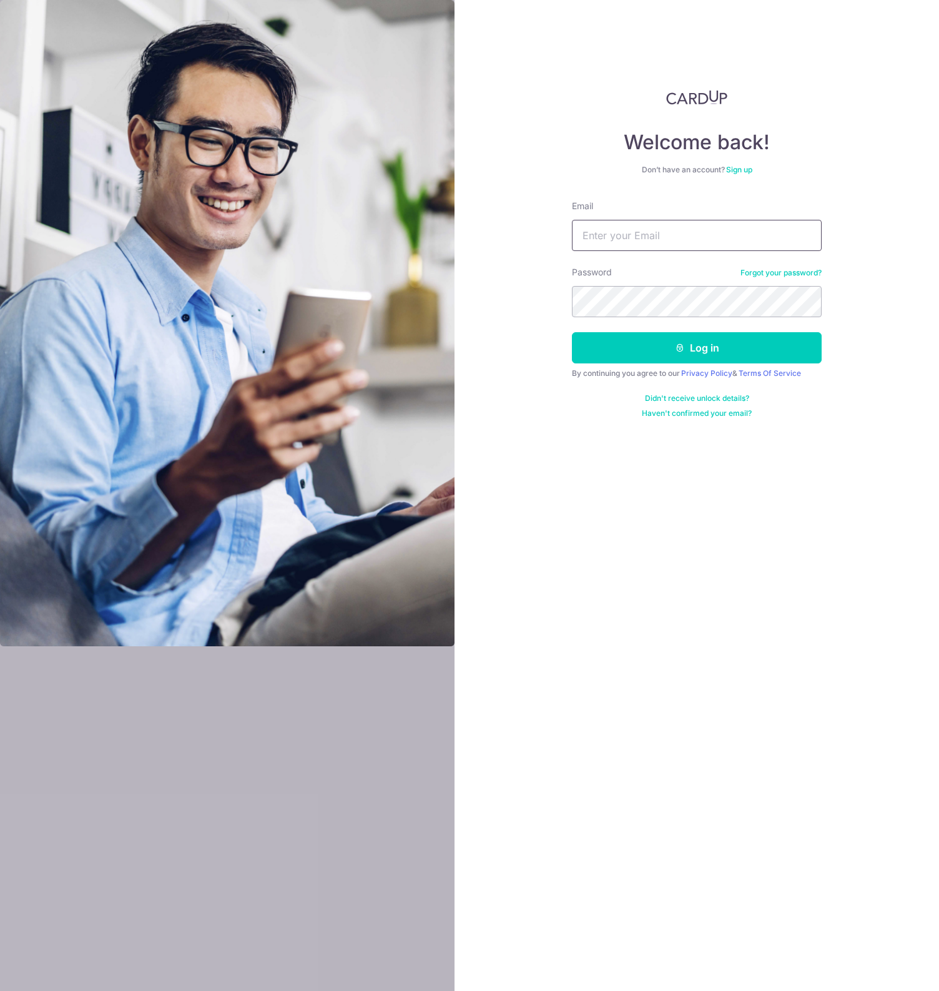
type input "[EMAIL_ADDRESS][DOMAIN_NAME]"
click at [697, 348] on button "Log in" at bounding box center [697, 347] width 250 height 31
click at [653, 341] on button "Log in" at bounding box center [697, 347] width 250 height 31
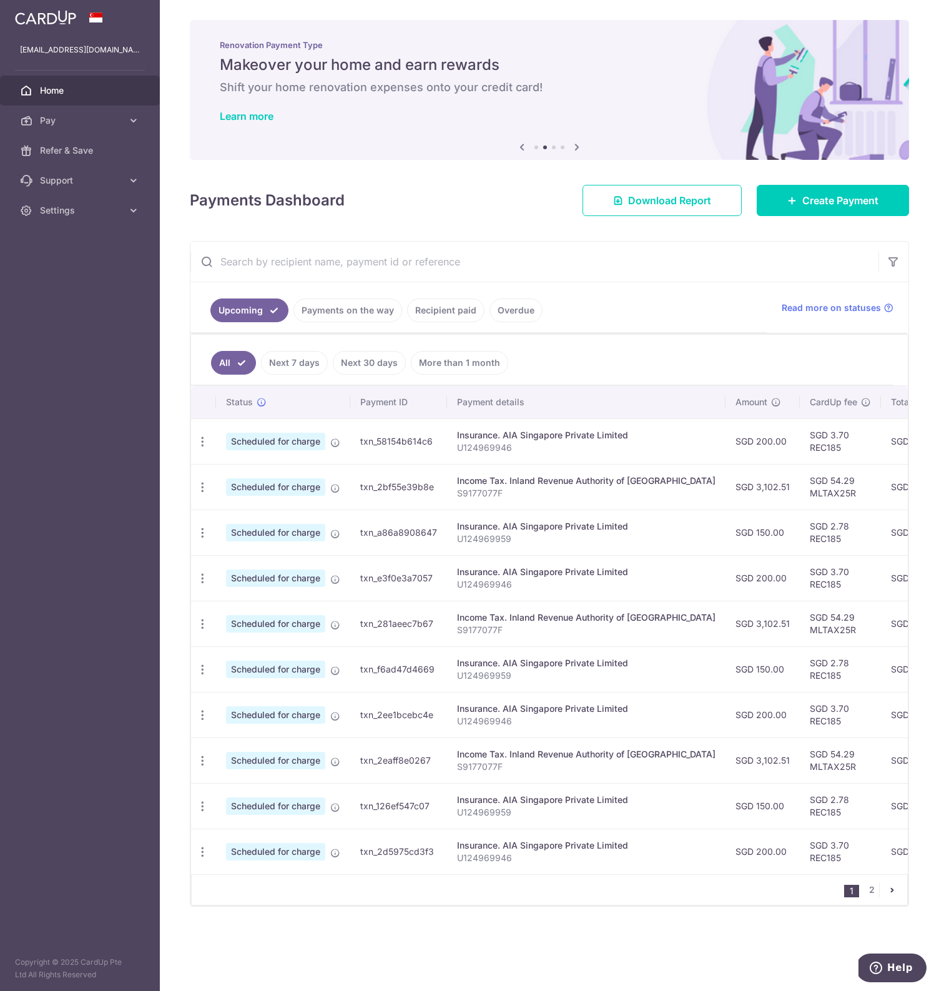
click at [105, 97] on link "Home" at bounding box center [80, 91] width 160 height 30
click at [448, 310] on link "Recipient paid" at bounding box center [445, 311] width 77 height 24
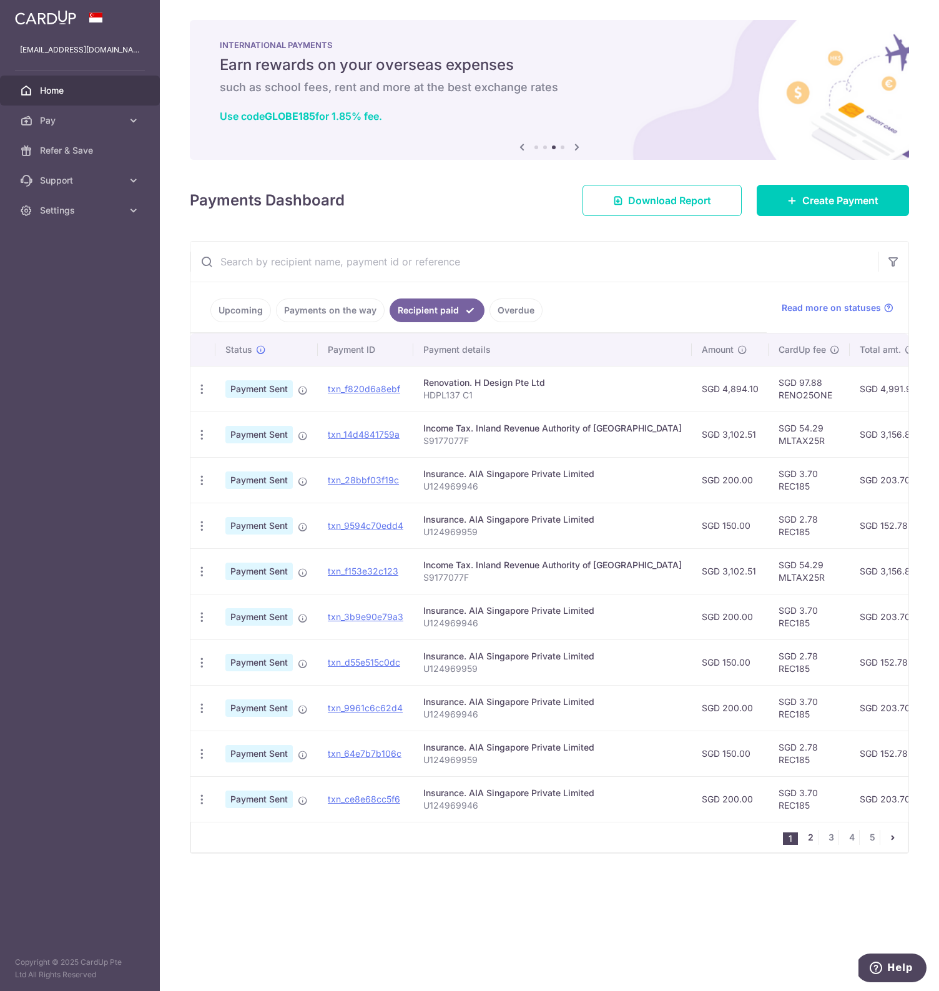
click at [809, 842] on link "2" at bounding box center [810, 837] width 15 height 15
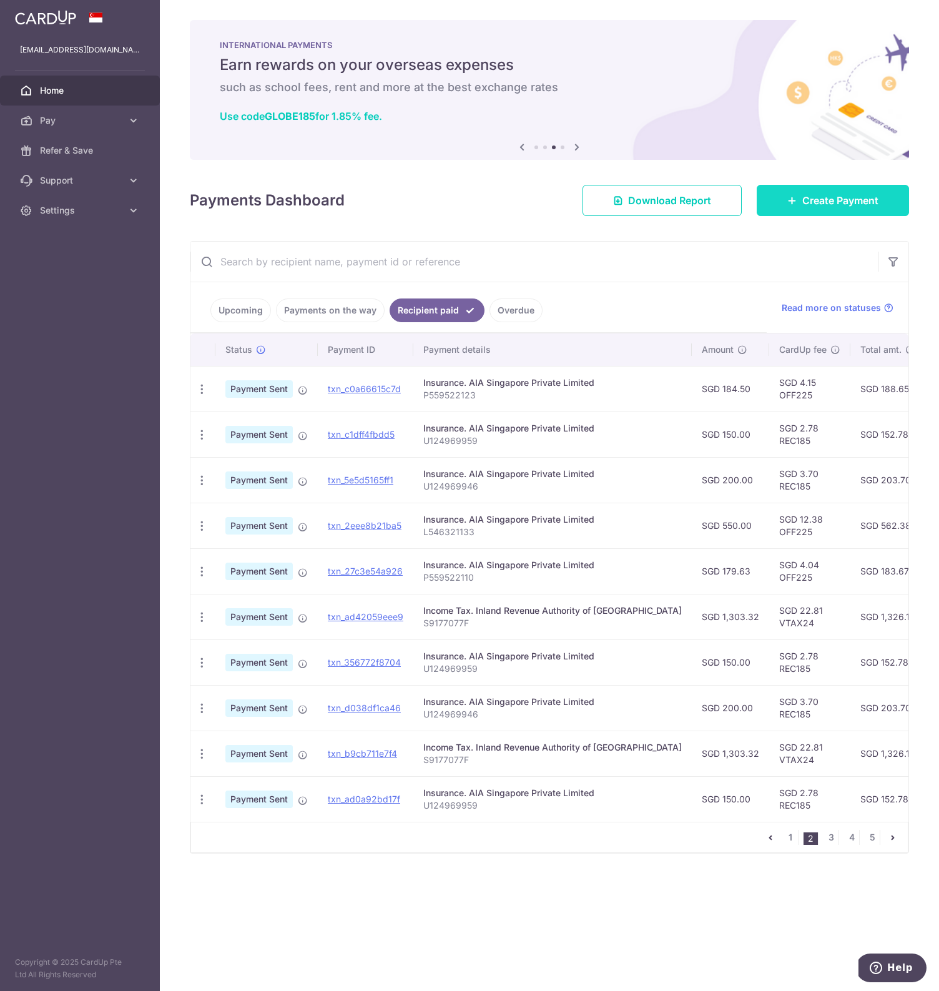
click at [814, 195] on span "Create Payment" at bounding box center [840, 200] width 76 height 15
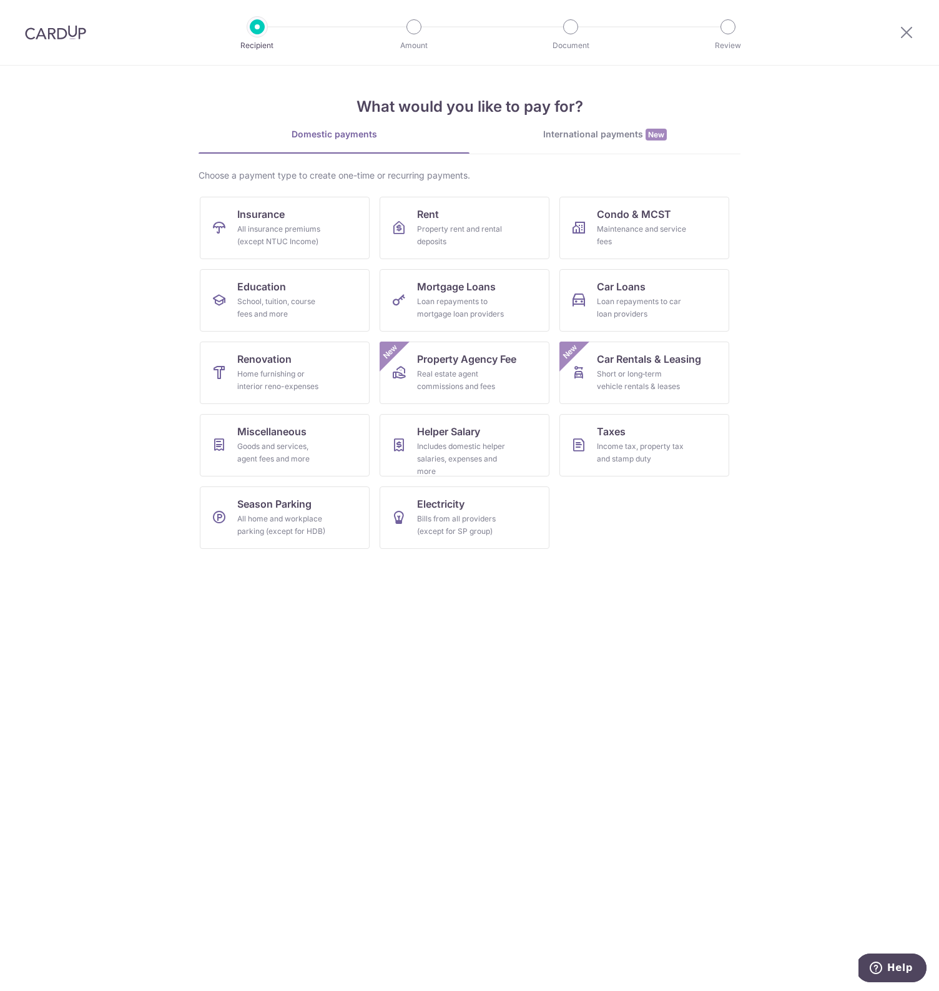
click at [78, 37] on img at bounding box center [55, 32] width 61 height 15
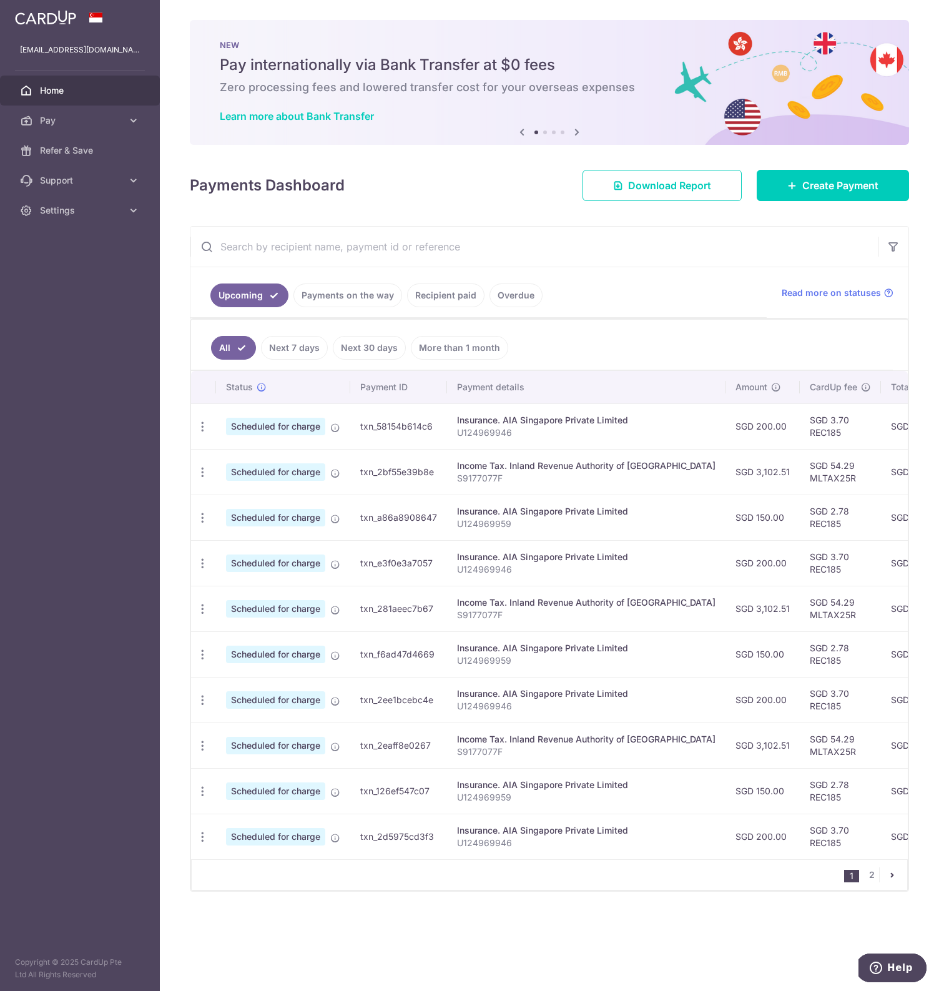
click at [578, 127] on icon at bounding box center [577, 132] width 15 height 16
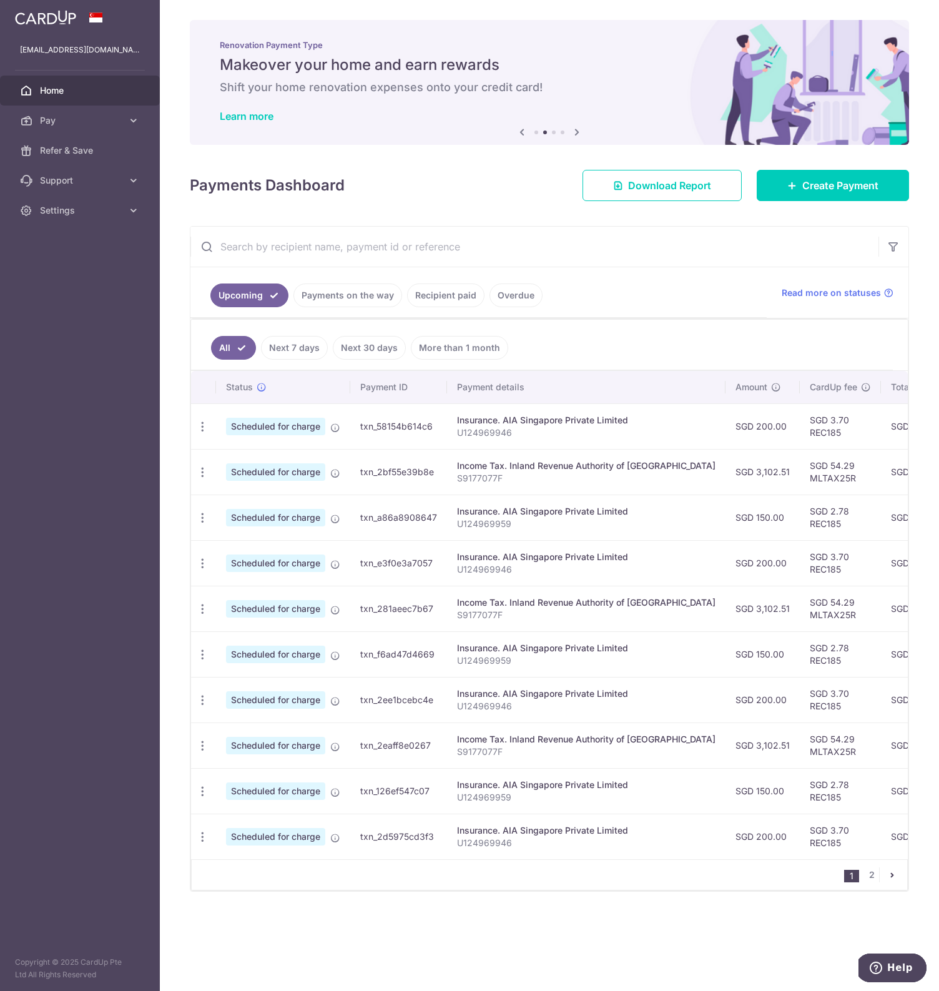
click at [578, 127] on icon at bounding box center [577, 132] width 15 height 16
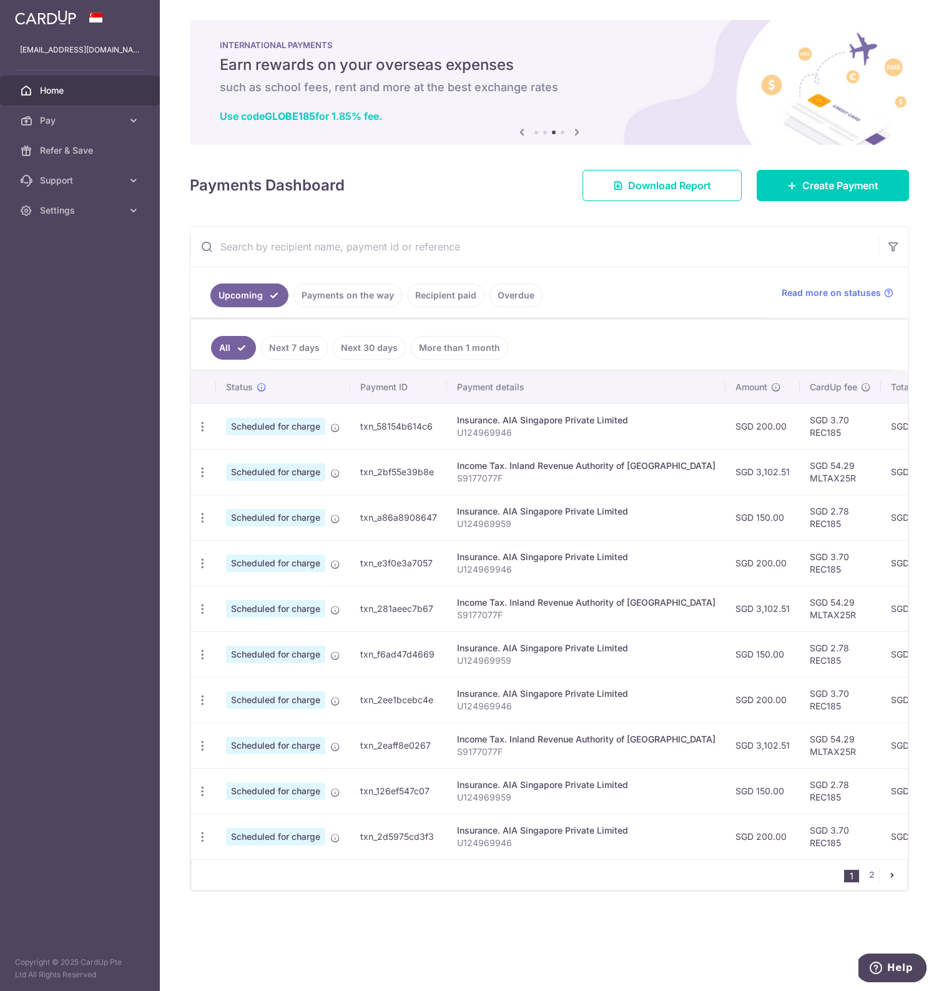
click at [578, 127] on icon at bounding box center [577, 132] width 15 height 16
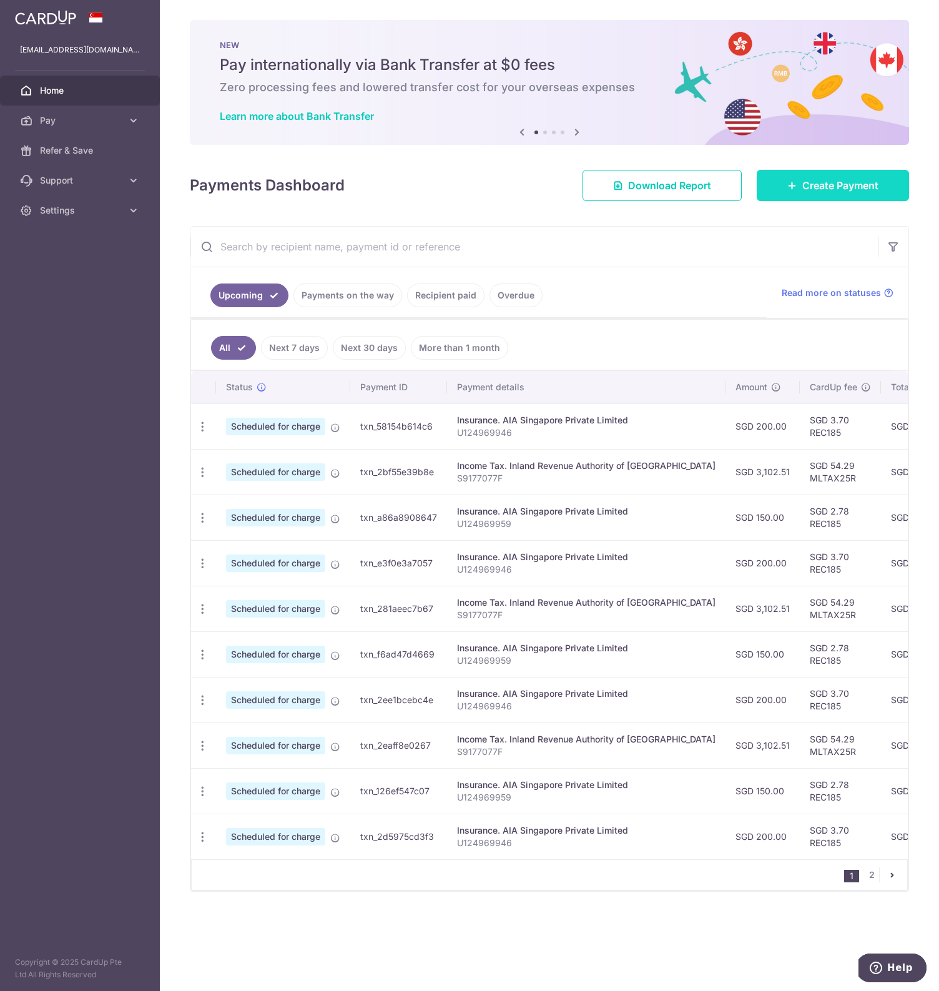
click at [792, 189] on icon at bounding box center [792, 185] width 10 height 10
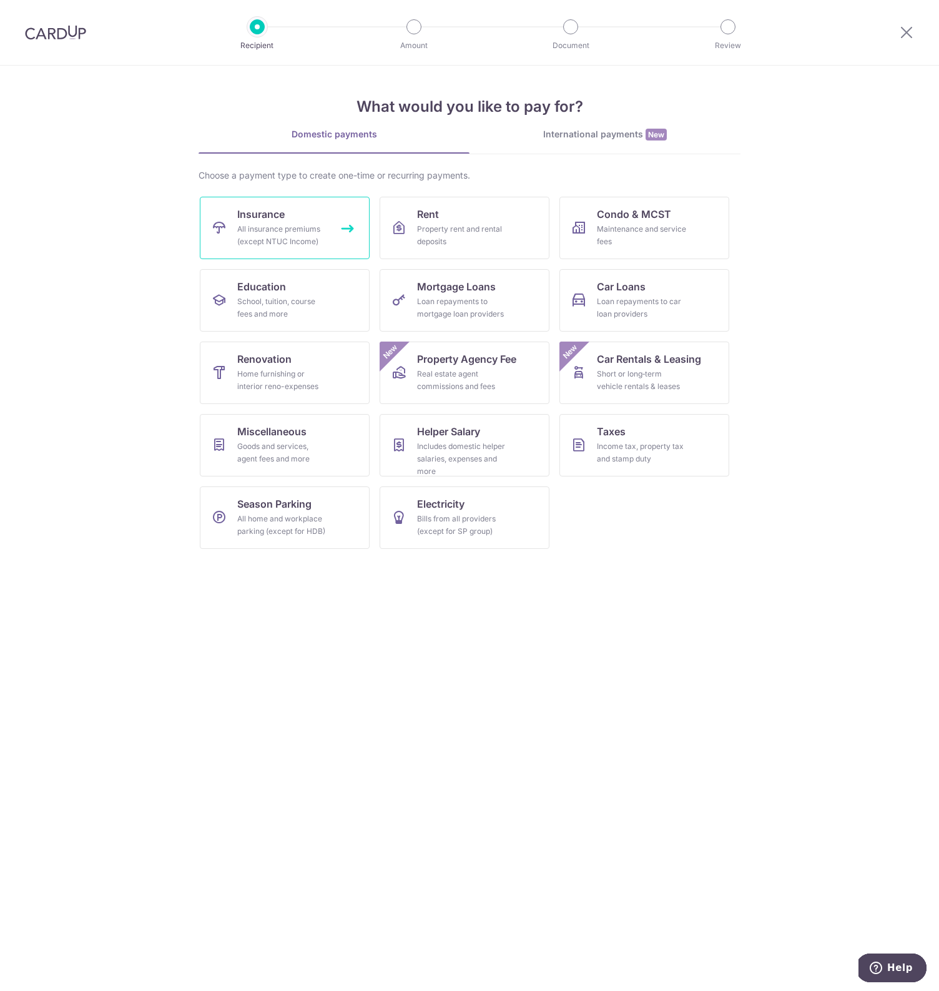
click at [275, 223] on div "All insurance premiums (except NTUC Income)" at bounding box center [282, 235] width 90 height 25
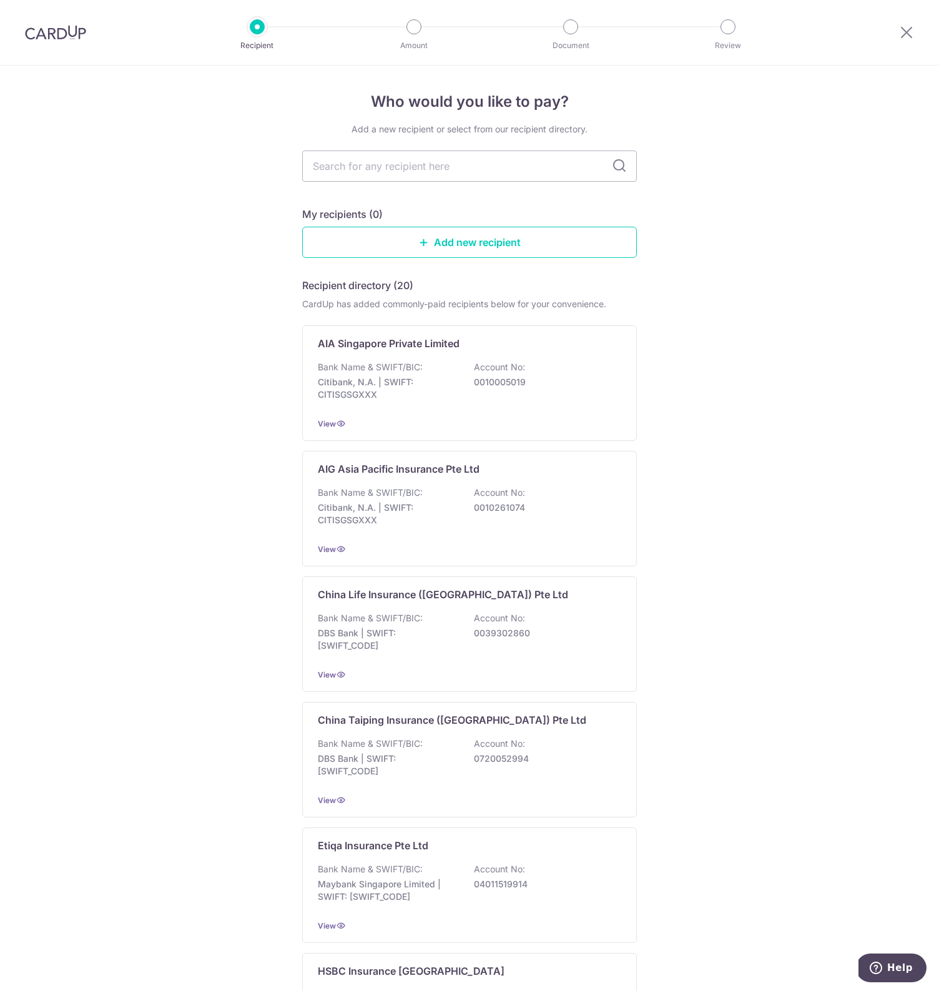
click at [437, 173] on input "text" at bounding box center [469, 166] width 335 height 31
click at [423, 384] on p "Citibank, N.A. | SWIFT: CITISGSGXXX" at bounding box center [388, 388] width 140 height 25
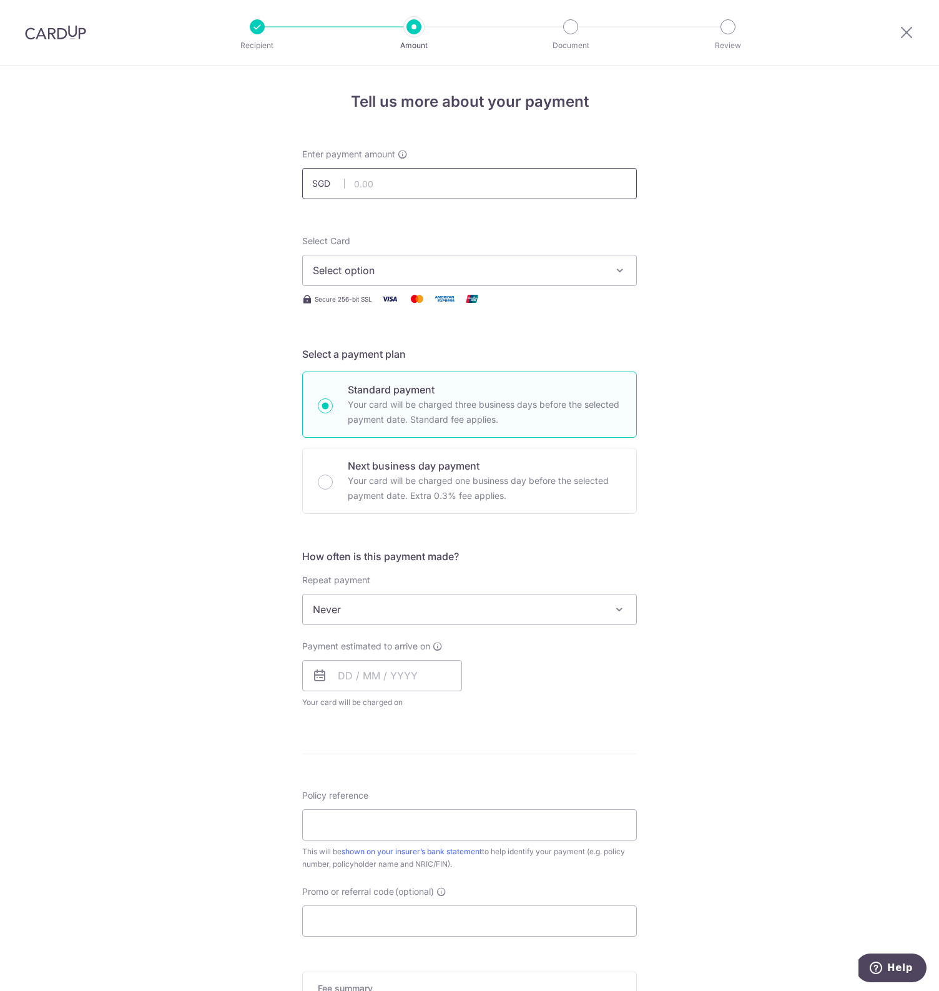
click at [390, 181] on input "text" at bounding box center [469, 183] width 335 height 31
type input "36,000.00"
click at [412, 270] on span "Select option" at bounding box center [458, 270] width 291 height 15
click at [387, 360] on span "**** 6037" at bounding box center [366, 359] width 47 height 15
click at [718, 345] on div "Tell us more about your payment Enter payment amount SGD 36,000.00 36000.00 Sel…" at bounding box center [469, 631] width 939 height 1130
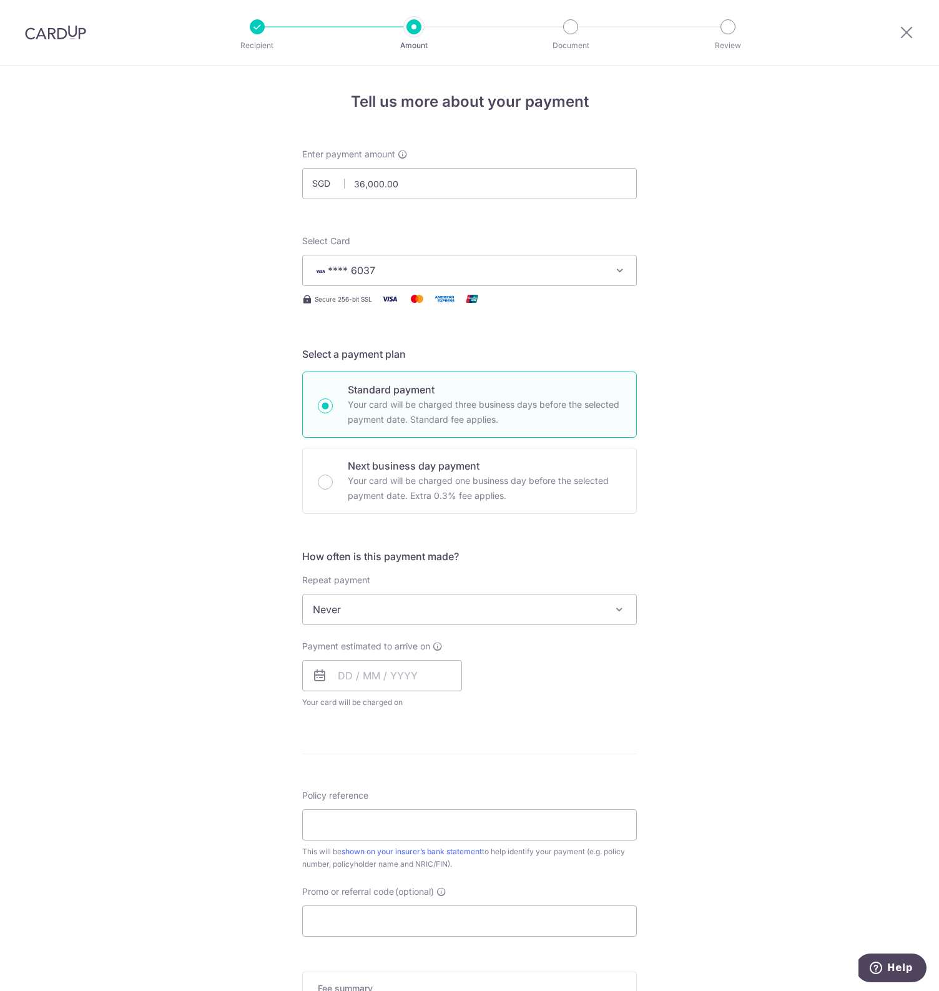
scroll to position [204, 0]
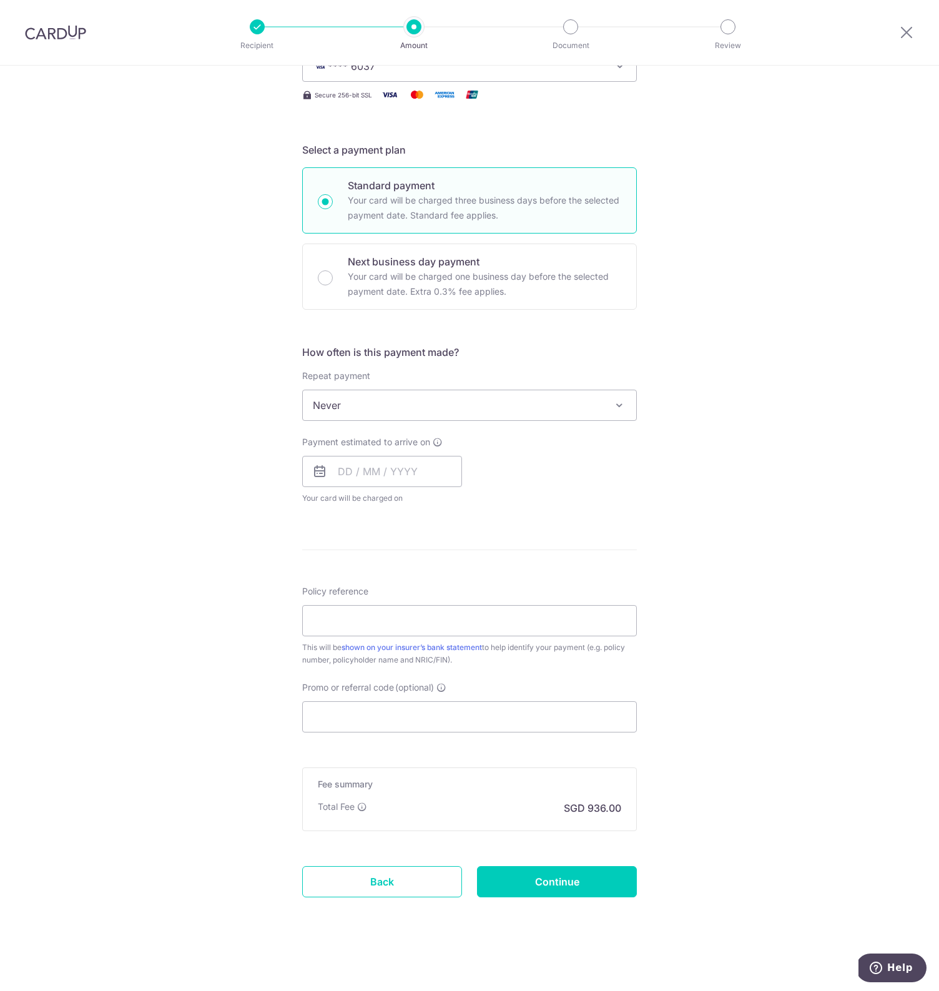
click at [455, 411] on span "Never" at bounding box center [469, 405] width 333 height 30
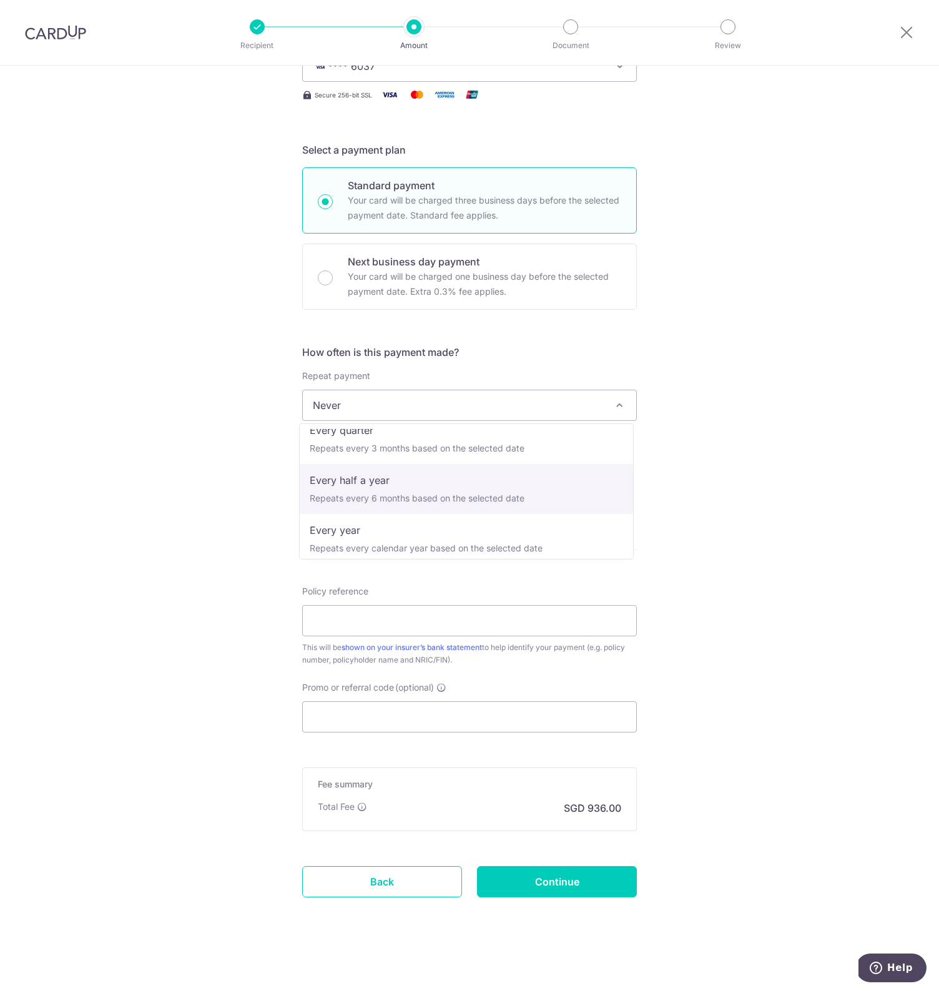
scroll to position [175, 0]
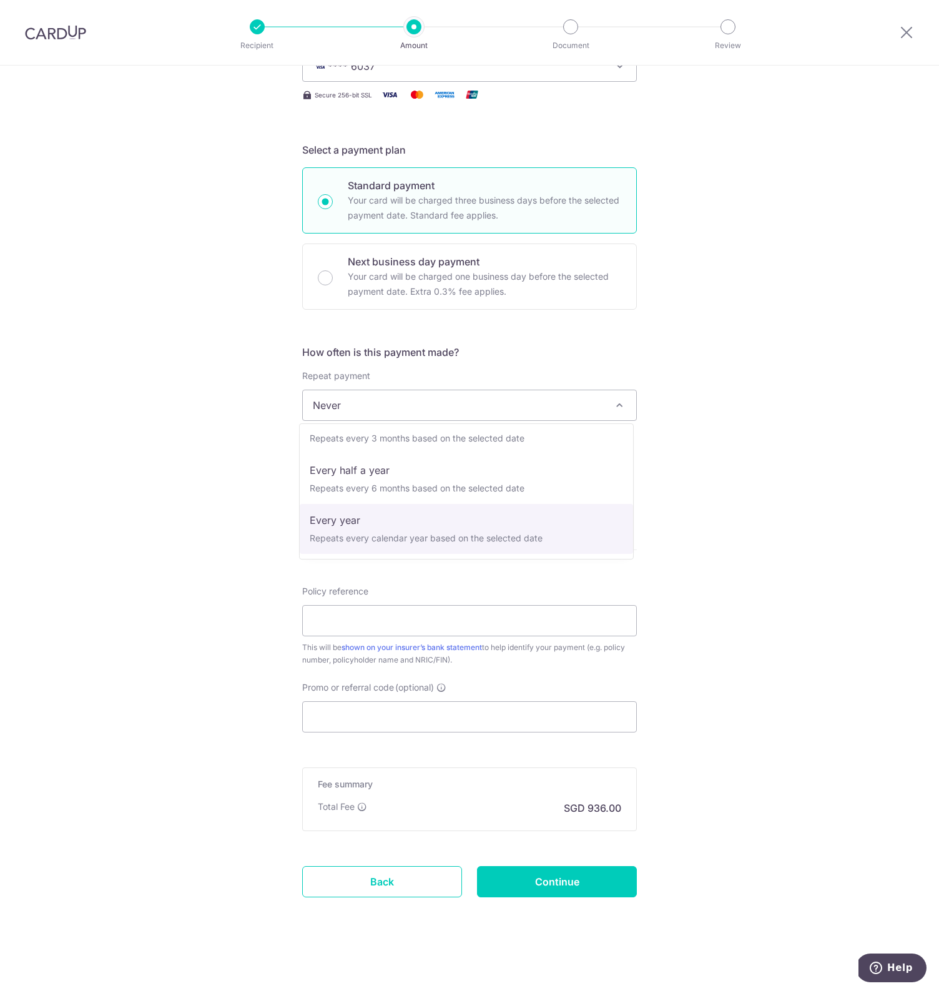
click at [746, 493] on div "Tell us more about your payment Enter payment amount SGD 36,000.00 36000.00 Sel…" at bounding box center [469, 426] width 939 height 1130
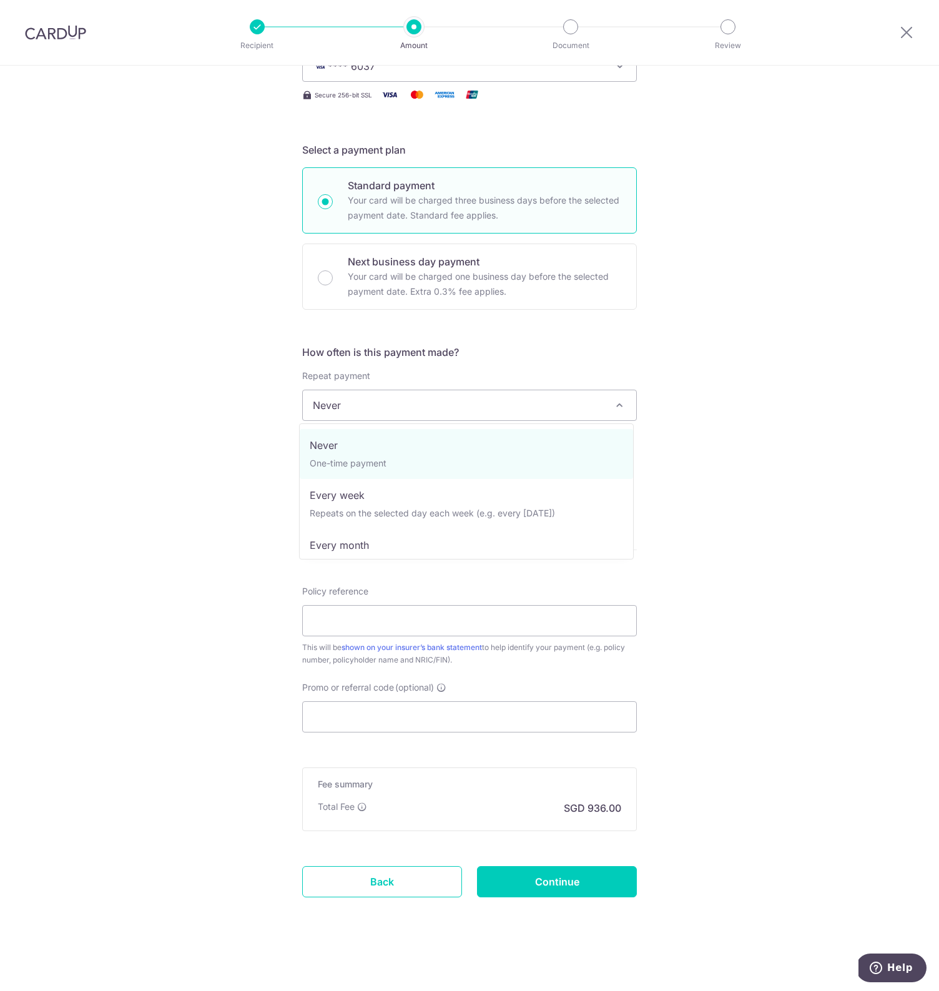
click at [400, 416] on span "Never" at bounding box center [469, 405] width 333 height 30
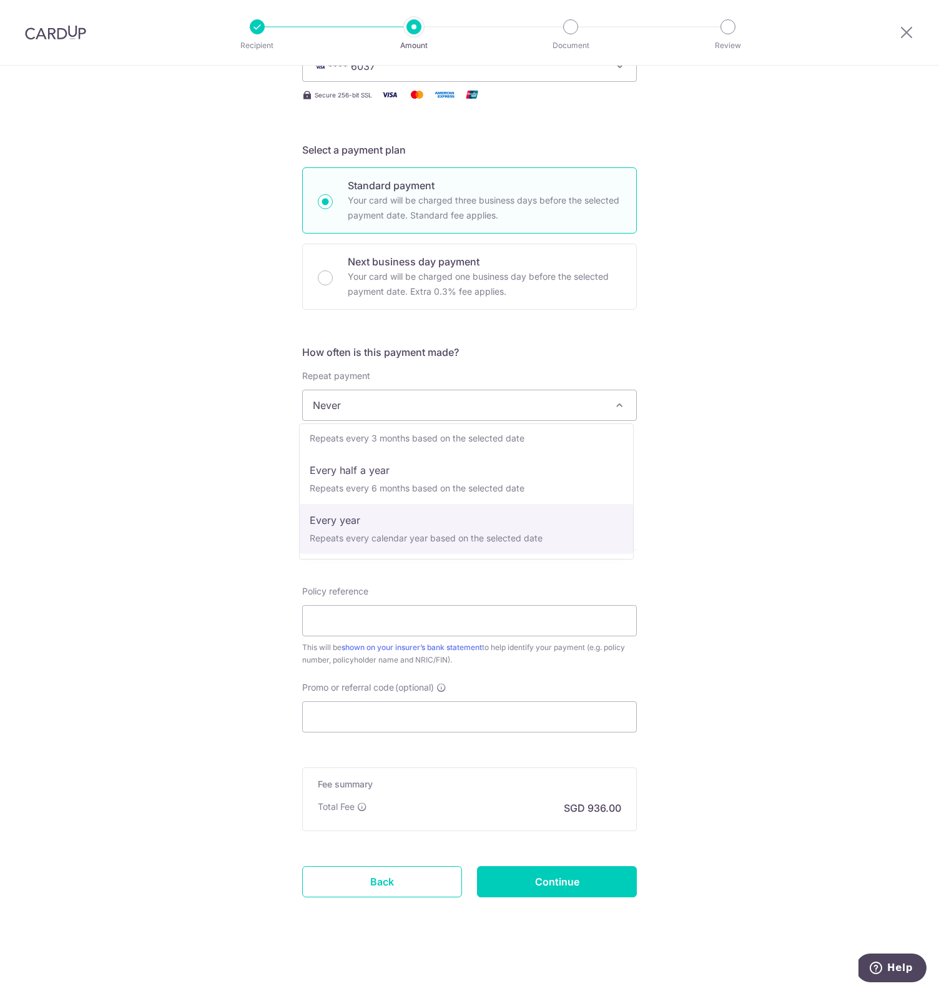
select select "6"
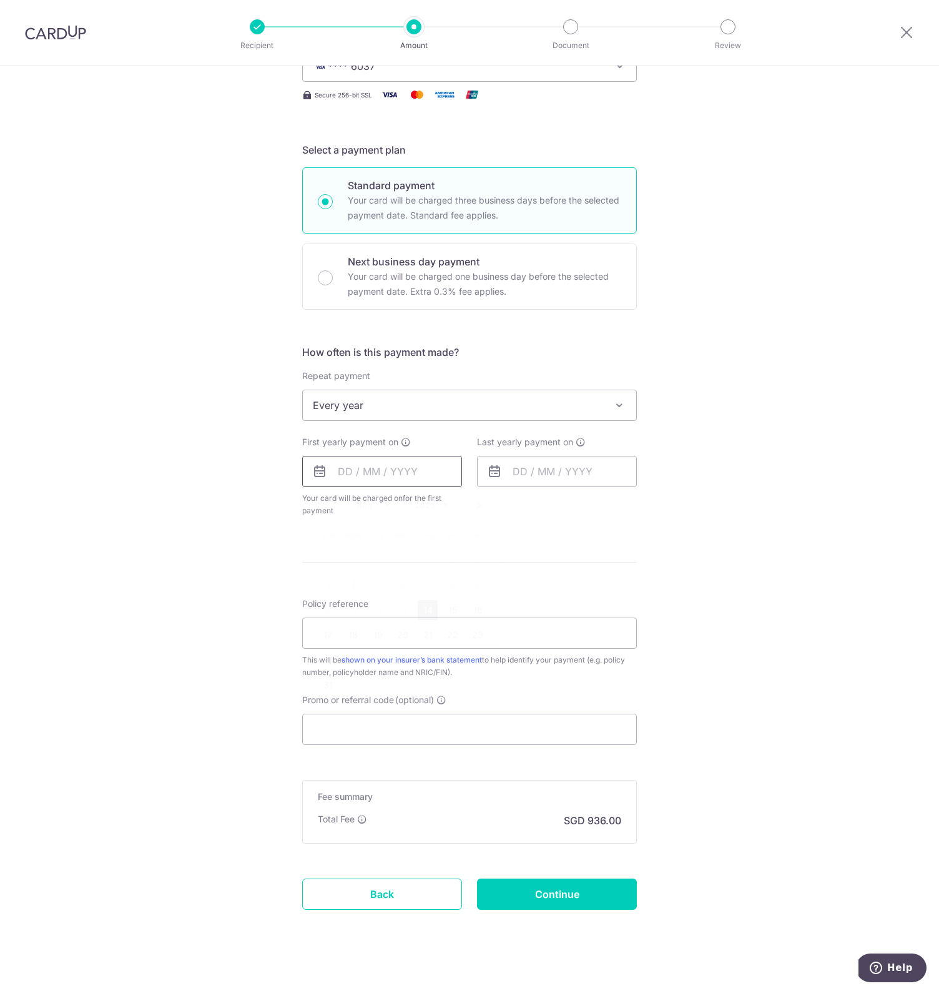
click at [343, 473] on input "text" at bounding box center [382, 471] width 160 height 31
click at [425, 608] on link "14" at bounding box center [428, 610] width 20 height 20
type input "[DATE]"
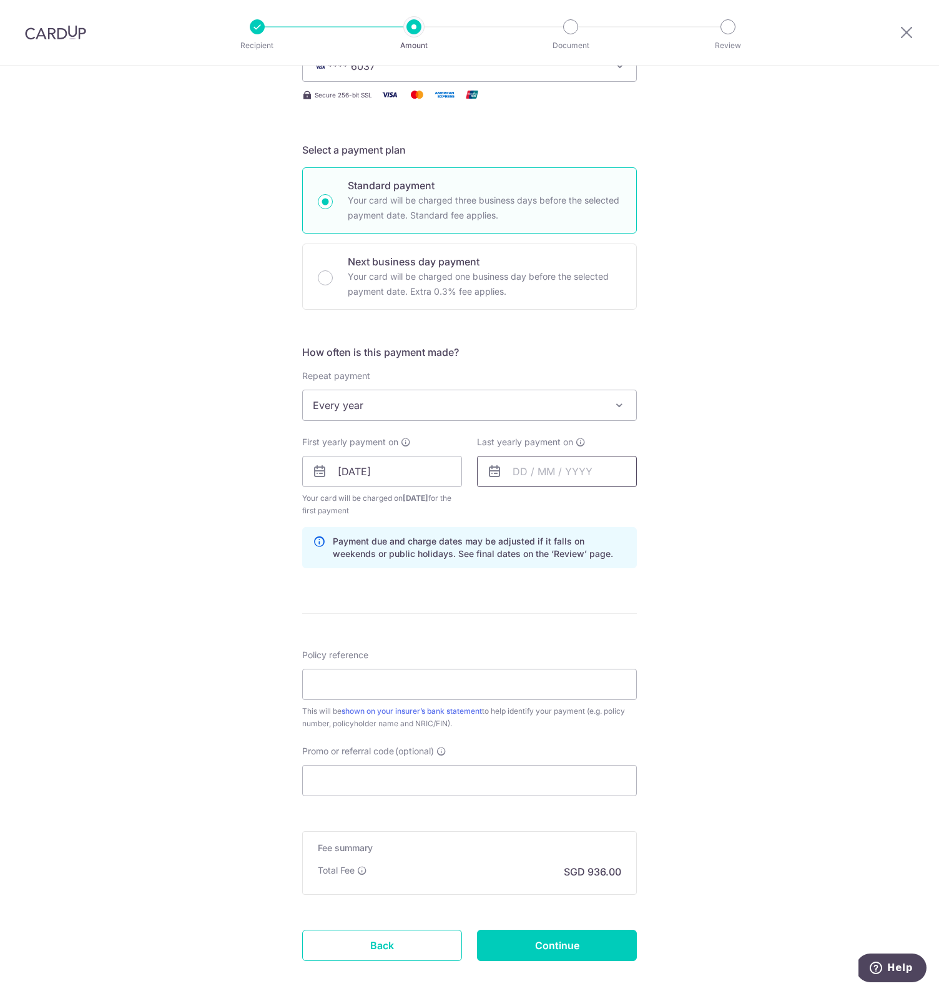
click at [552, 468] on input "text" at bounding box center [557, 471] width 160 height 31
click at [620, 613] on link "14" at bounding box center [628, 610] width 20 height 20
type input "14/08/2026"
click at [639, 597] on div "Tell us more about your payment Enter payment amount SGD 36,000.00 36000.00 Sel…" at bounding box center [469, 457] width 939 height 1193
click at [558, 463] on input "14/08/2026" at bounding box center [557, 471] width 160 height 31
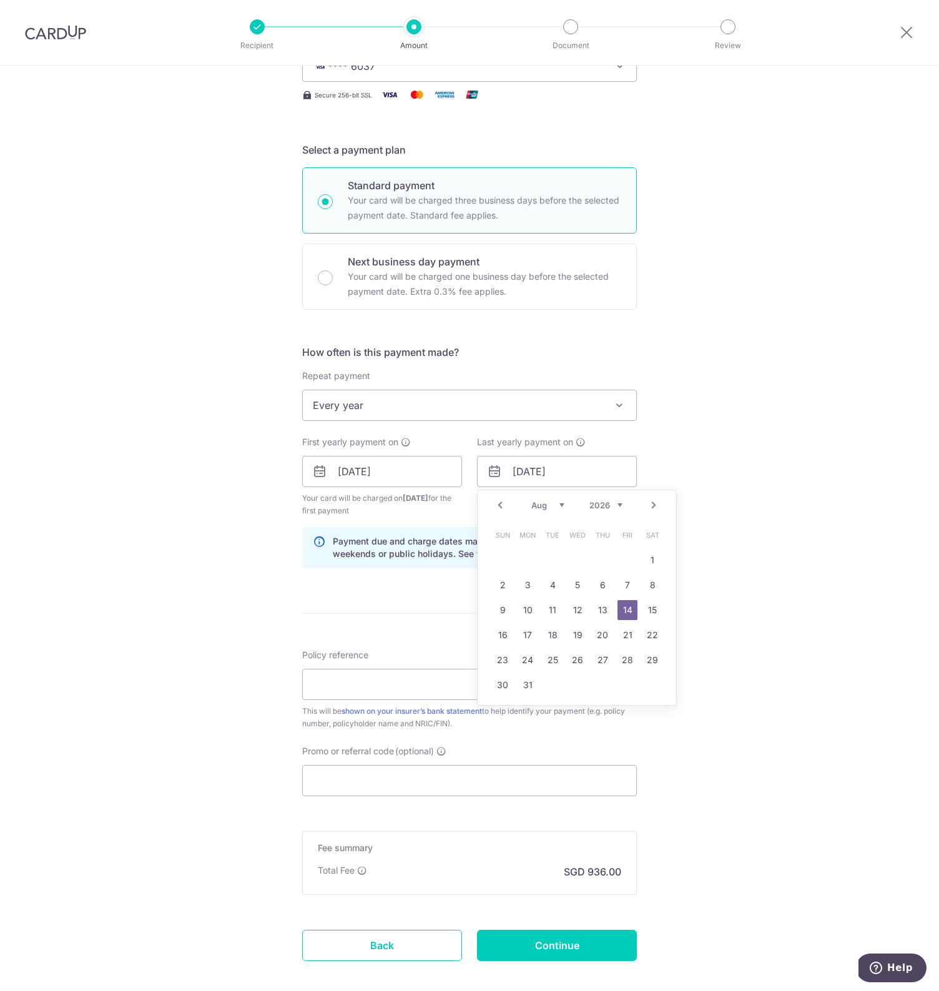
click at [779, 510] on div "Tell us more about your payment Enter payment amount SGD 36,000.00 36000.00 Sel…" at bounding box center [469, 457] width 939 height 1193
click at [385, 683] on input "Policy reference" at bounding box center [469, 684] width 335 height 31
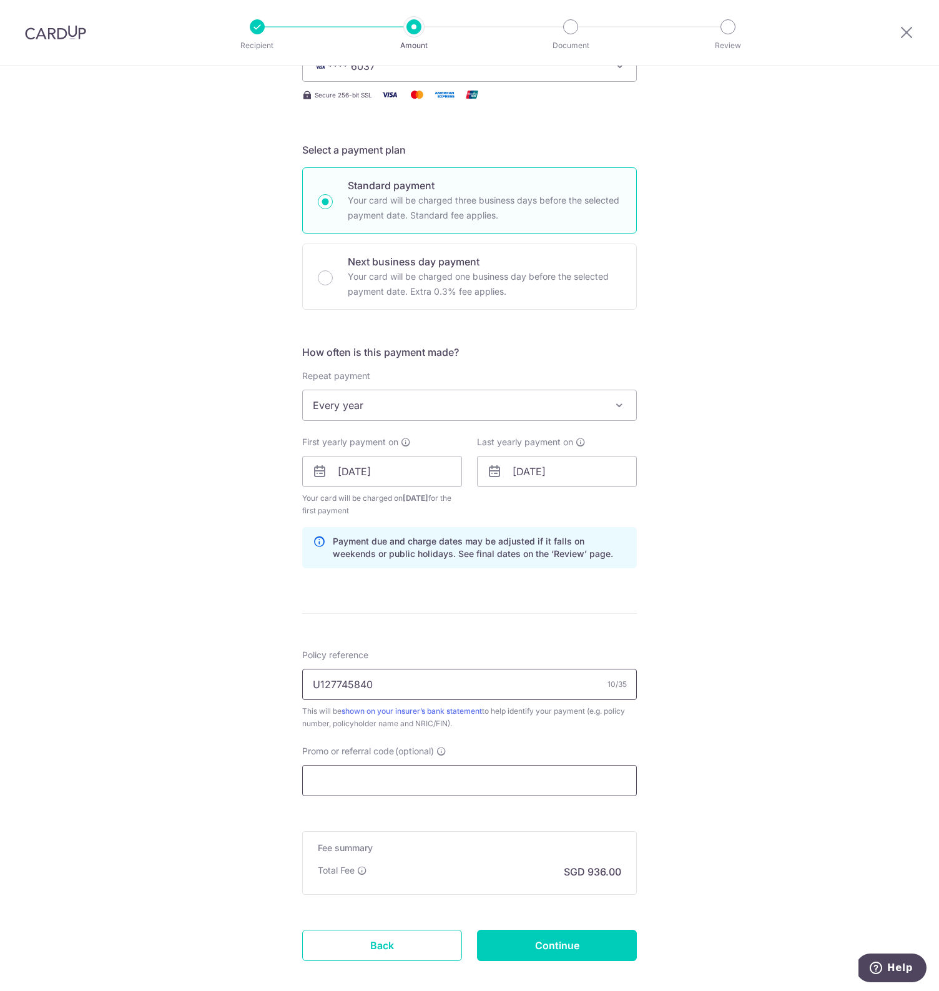
type input "U127745840"
click at [385, 775] on input "Promo or referral code (optional)" at bounding box center [469, 780] width 335 height 31
paste input "REC185"
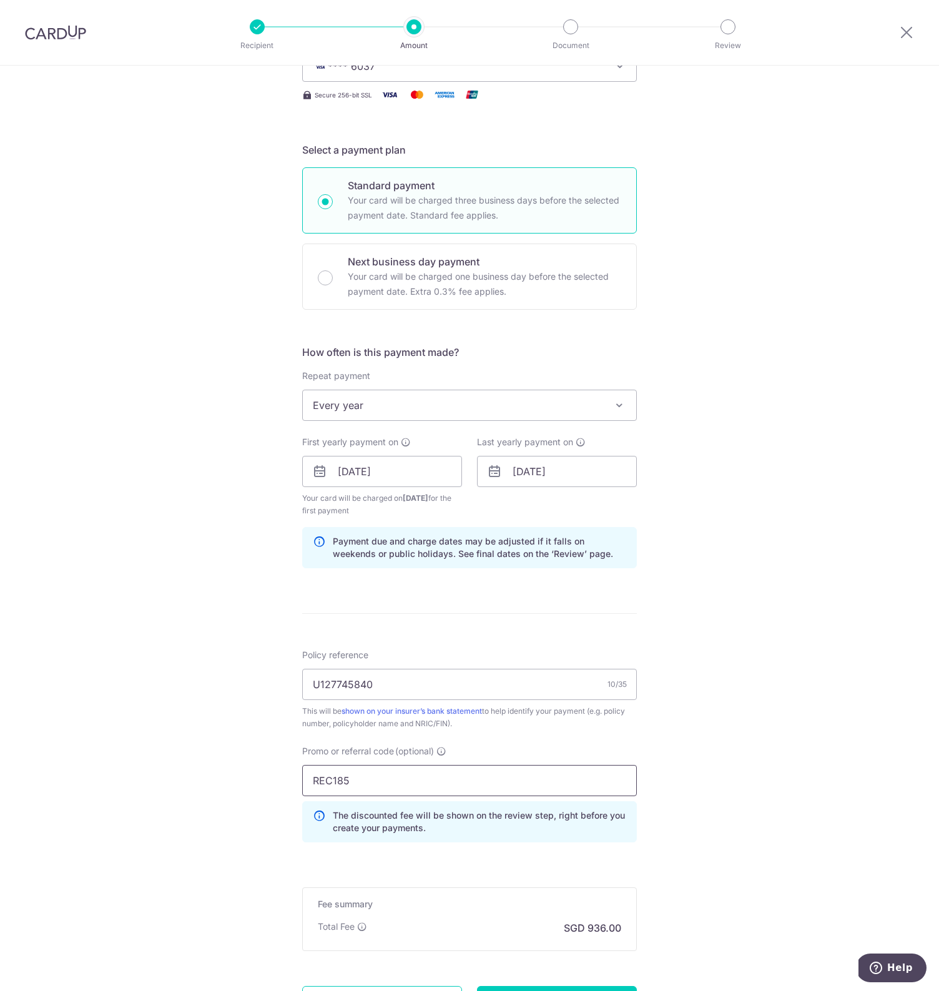
type input "REC185"
click at [207, 781] on div "Tell us more about your payment Enter payment amount SGD 36,000.00 36000.00 Sel…" at bounding box center [469, 486] width 939 height 1250
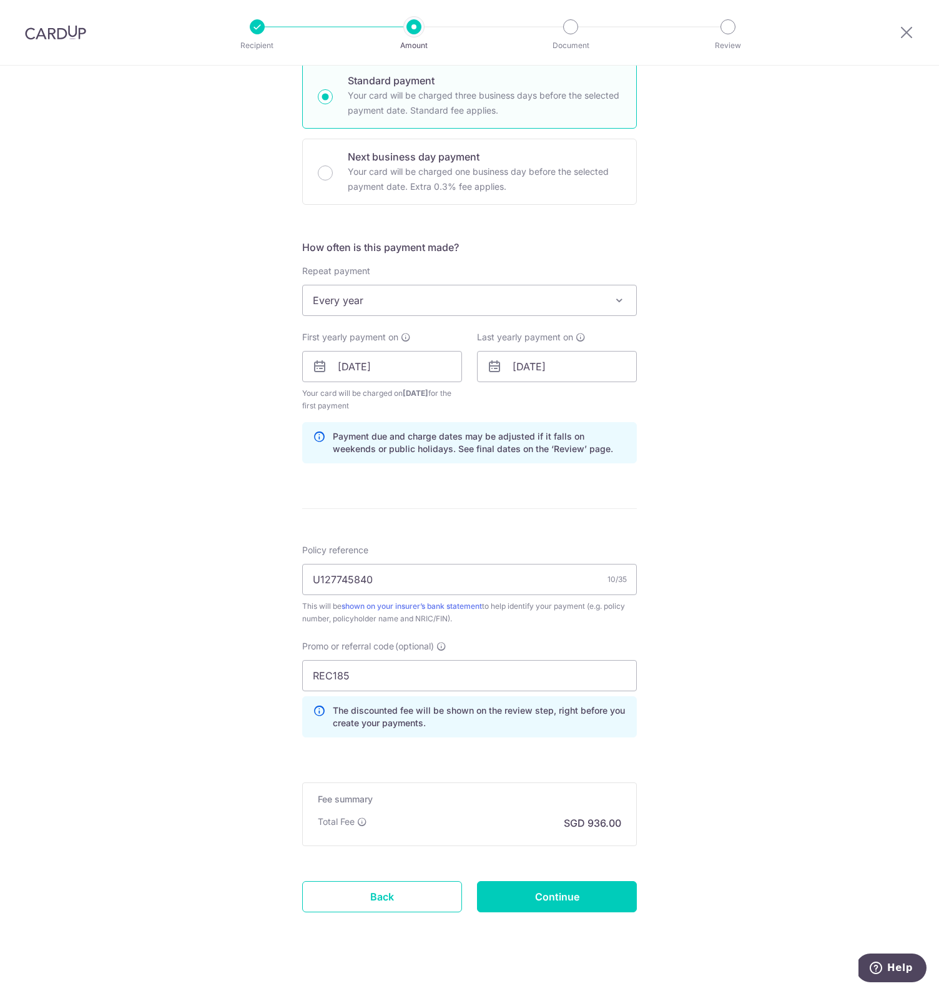
scroll to position [324, 0]
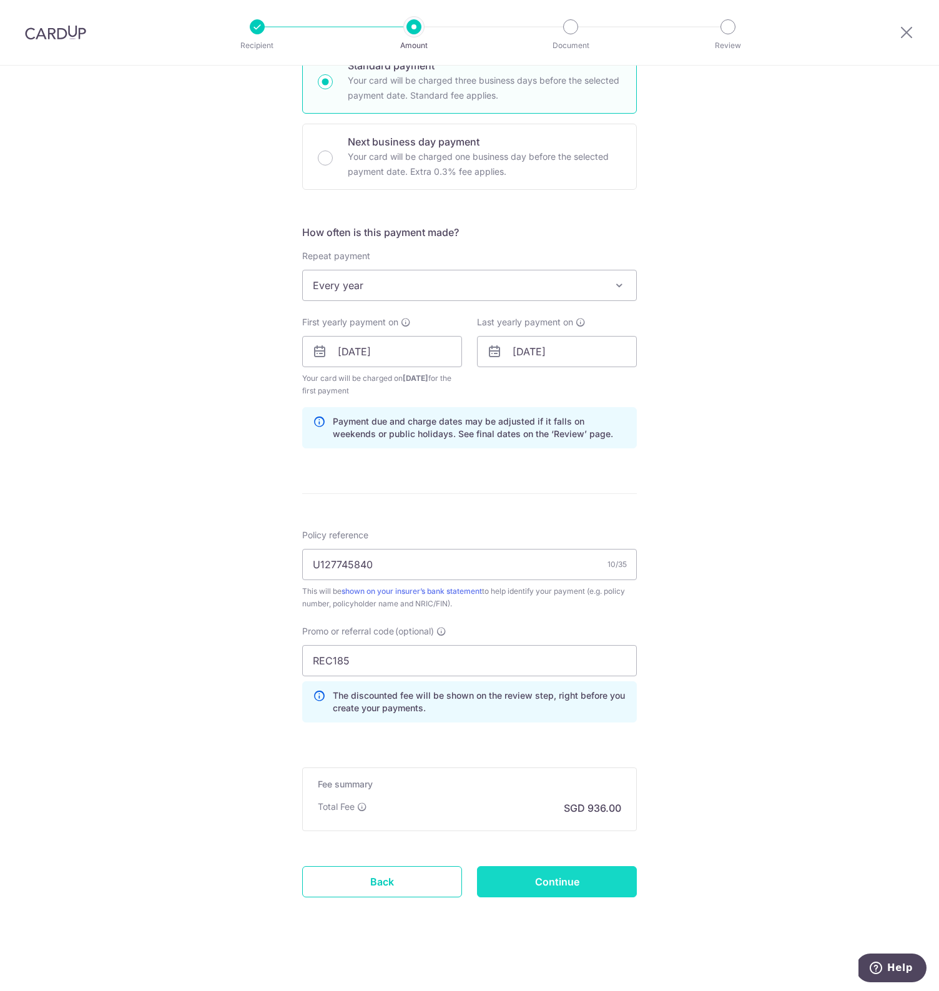
click at [561, 891] on input "Continue" at bounding box center [557, 881] width 160 height 31
type input "Create Schedule"
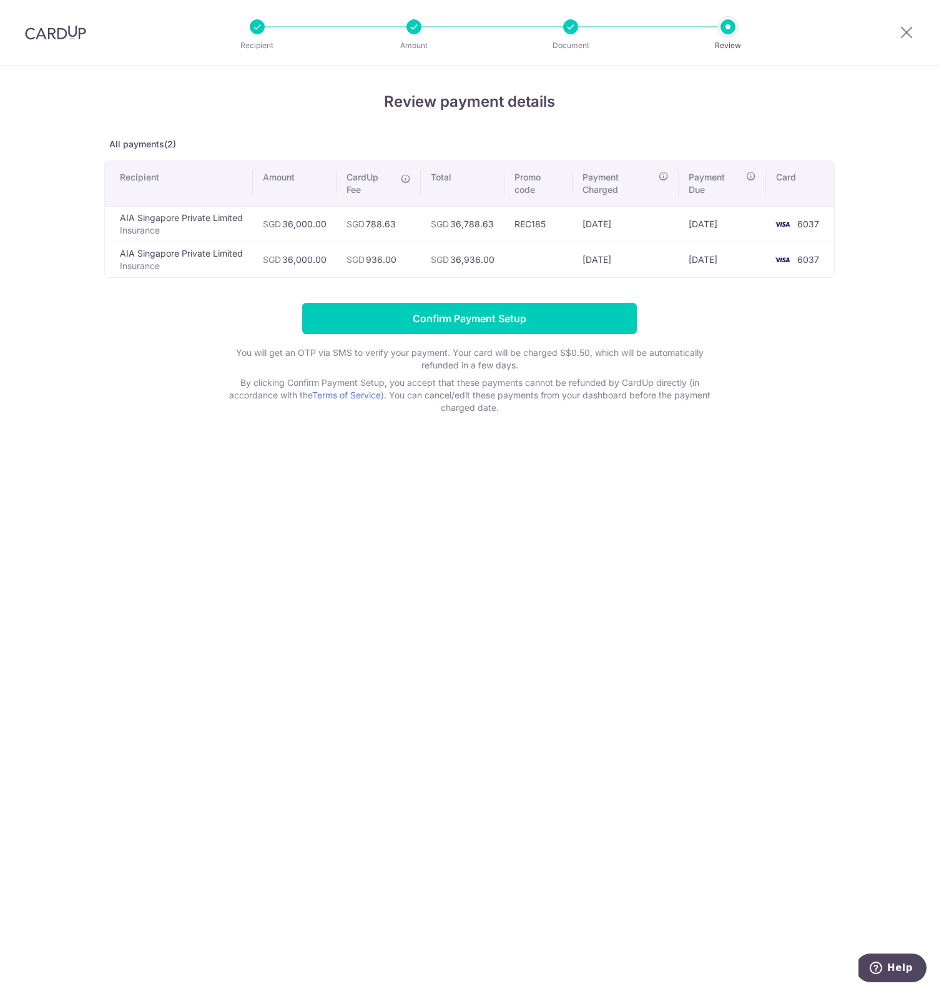
click at [458, 149] on p "All payments(2)" at bounding box center [469, 144] width 731 height 12
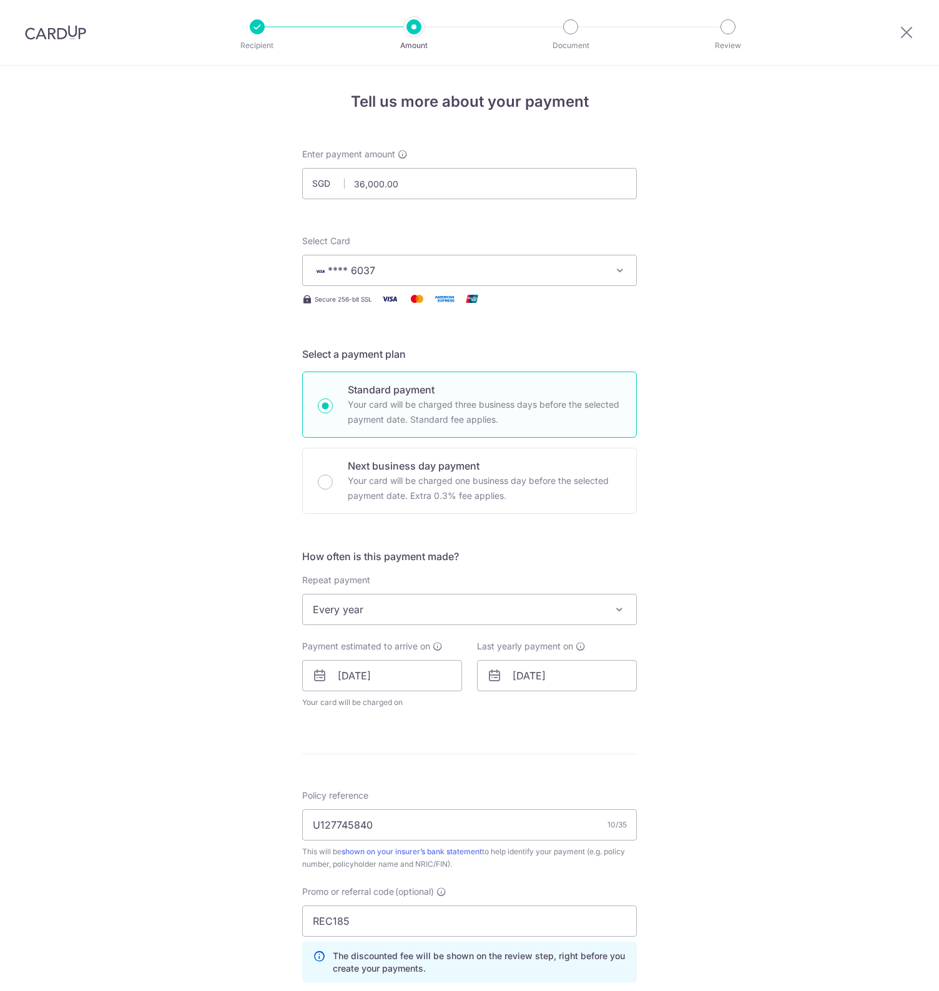
scroll to position [260, 0]
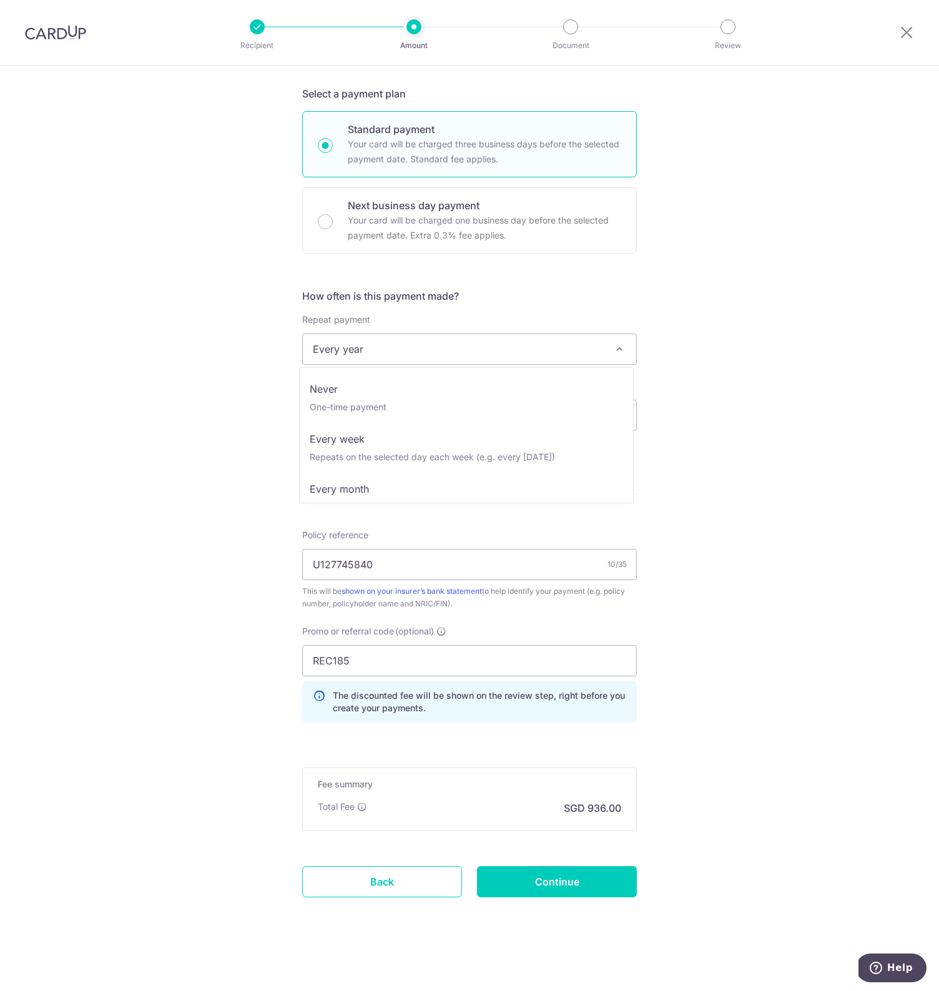
click at [455, 355] on span "Every year" at bounding box center [469, 349] width 333 height 30
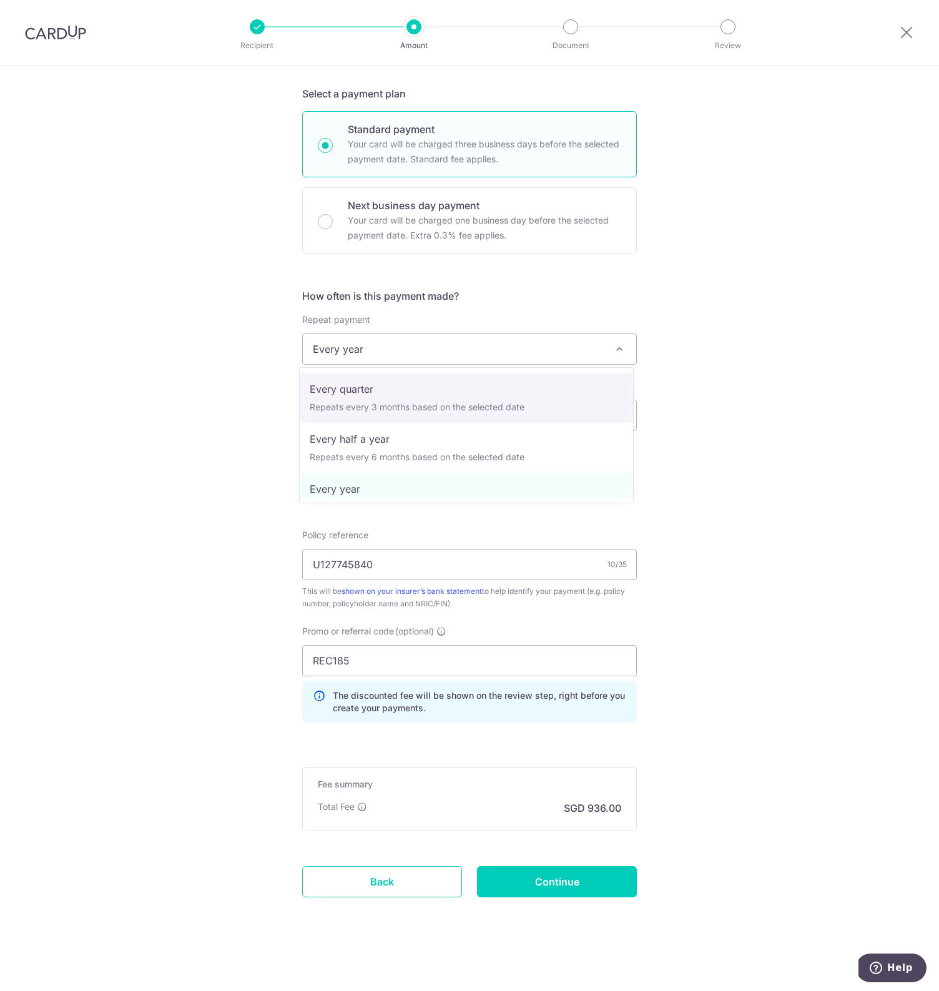
scroll to position [0, 0]
select select "1"
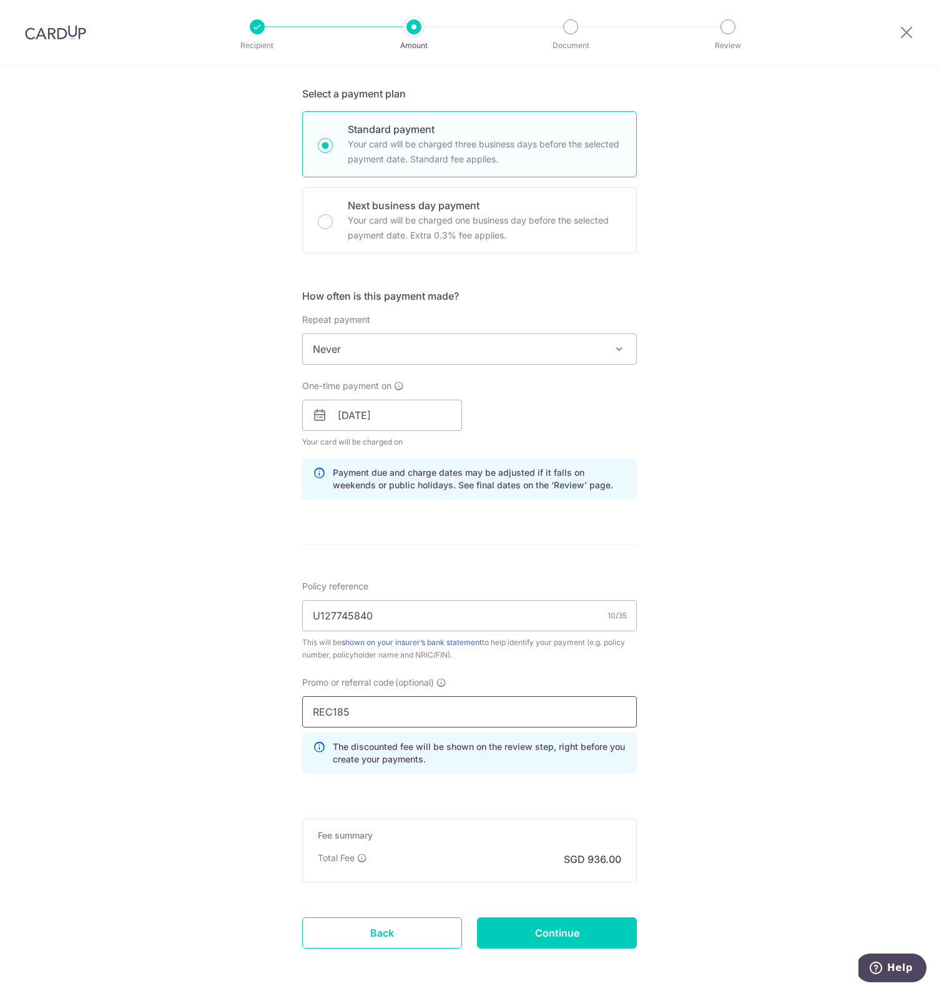
drag, startPoint x: 362, startPoint y: 715, endPoint x: 285, endPoint y: 709, distance: 77.0
click at [285, 709] on div "Tell us more about your payment Enter payment amount SGD 36,000.00 36000.00 Sel…" at bounding box center [469, 423] width 939 height 1237
paste input "OFF22"
type input "OFF225"
click at [236, 691] on div "Tell us more about your payment Enter payment amount SGD 36,000.00 36000.00 Sel…" at bounding box center [469, 423] width 939 height 1237
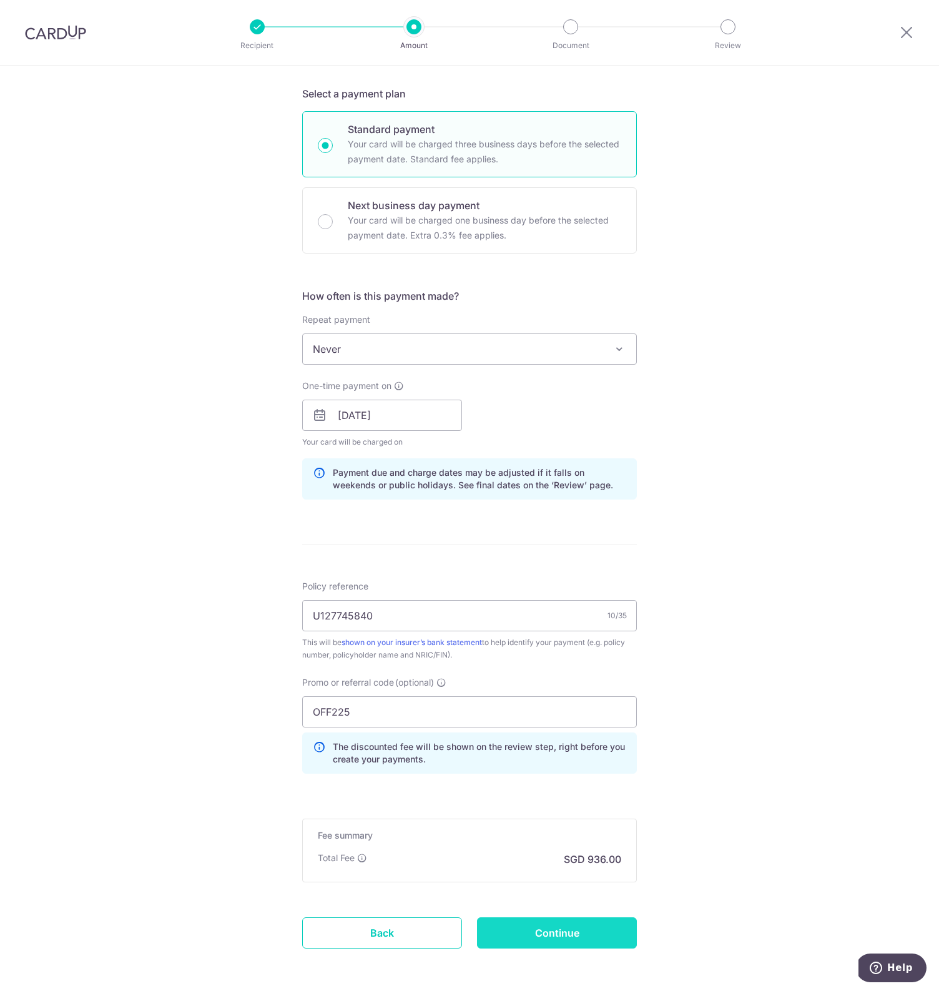
click at [535, 930] on input "Continue" at bounding box center [557, 932] width 160 height 31
type input "Update Schedule"
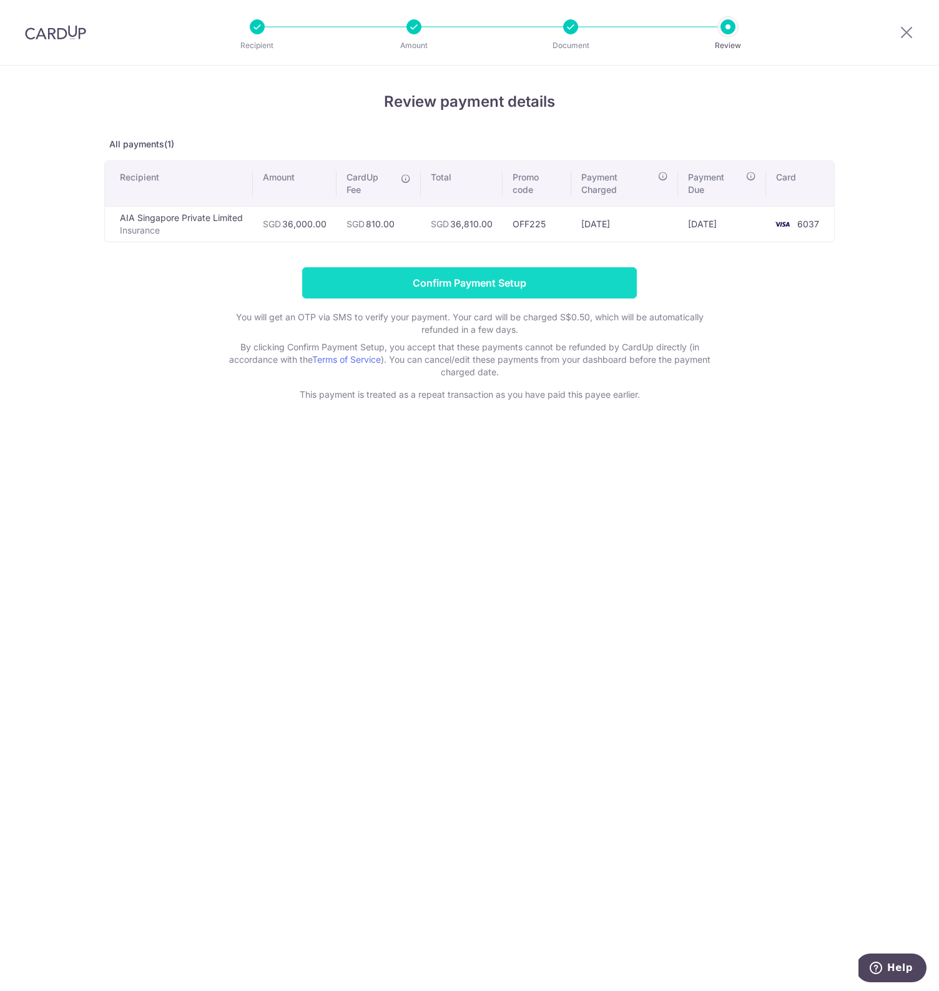
click at [506, 273] on input "Confirm Payment Setup" at bounding box center [469, 282] width 335 height 31
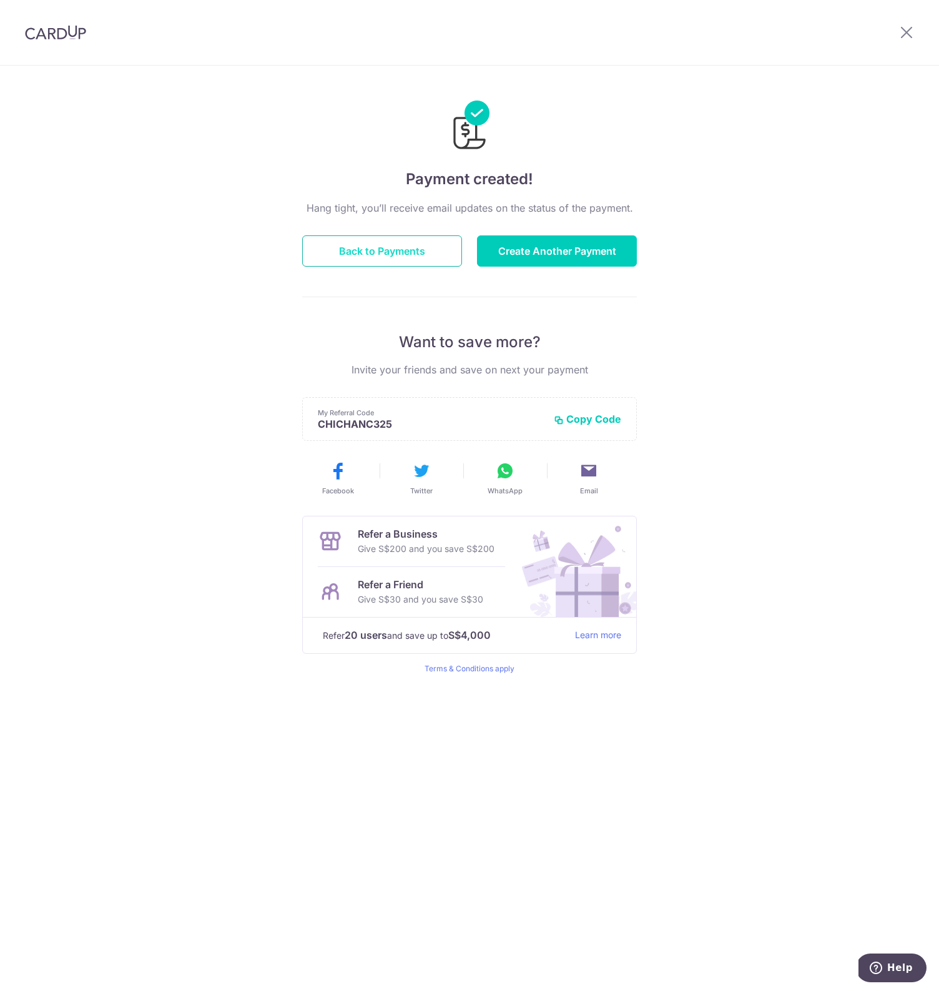
click at [402, 243] on button "Back to Payments" at bounding box center [382, 250] width 160 height 31
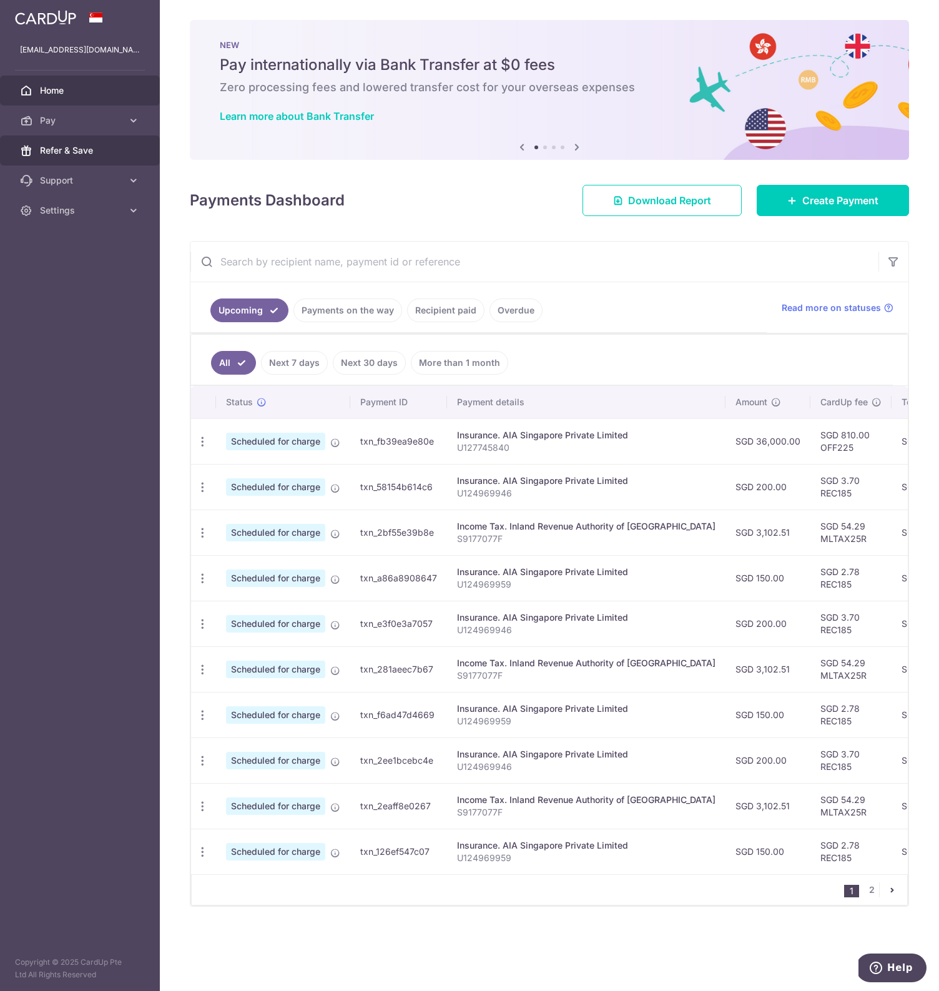
click at [89, 148] on span "Refer & Save" at bounding box center [81, 150] width 82 height 12
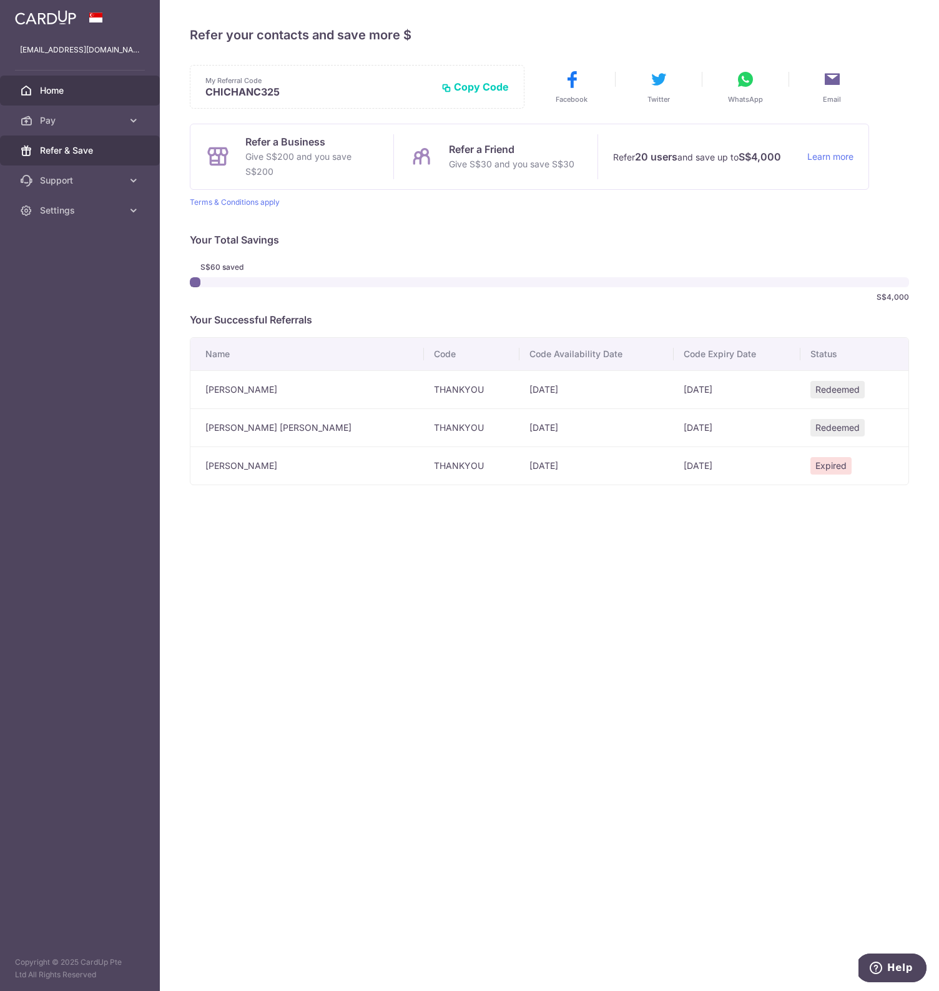
click at [79, 83] on link "Home" at bounding box center [80, 91] width 160 height 30
